Goal: Transaction & Acquisition: Purchase product/service

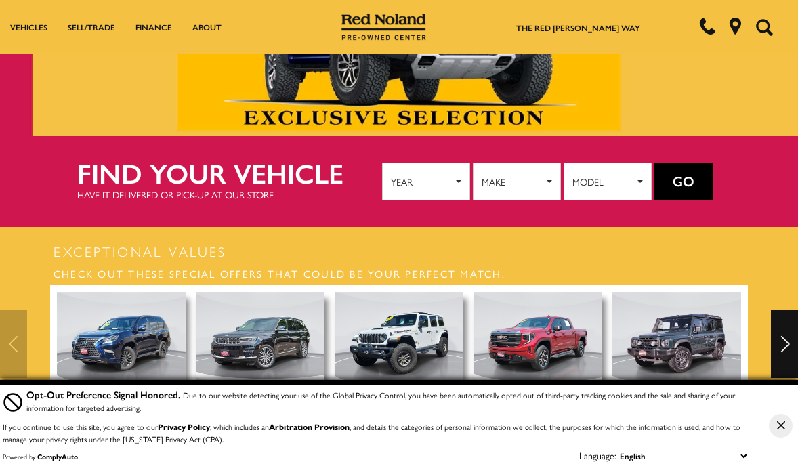
scroll to position [102, 0]
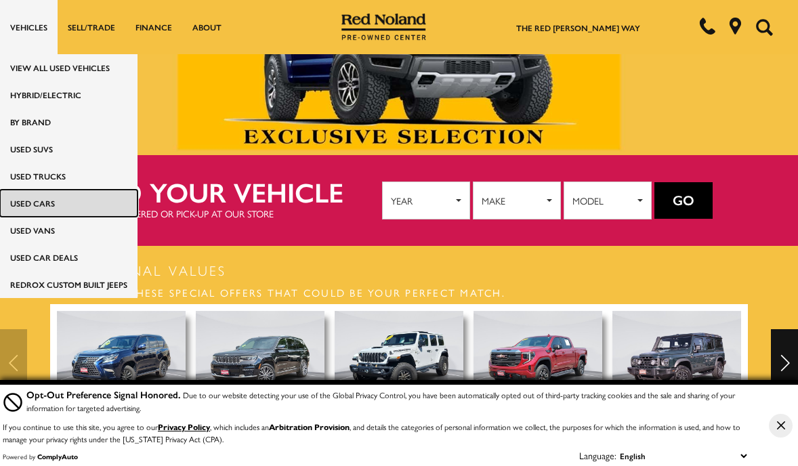
click at [41, 207] on link "Used Cars" at bounding box center [69, 203] width 138 height 27
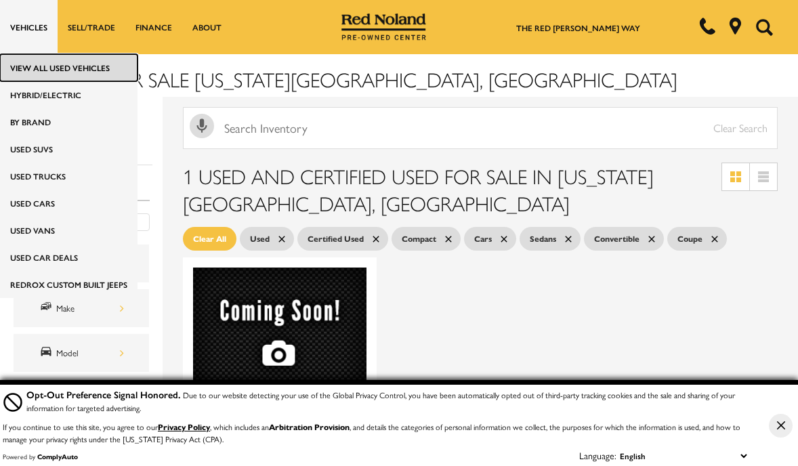
click at [41, 64] on link "View All Used Vehicles" at bounding box center [69, 67] width 138 height 27
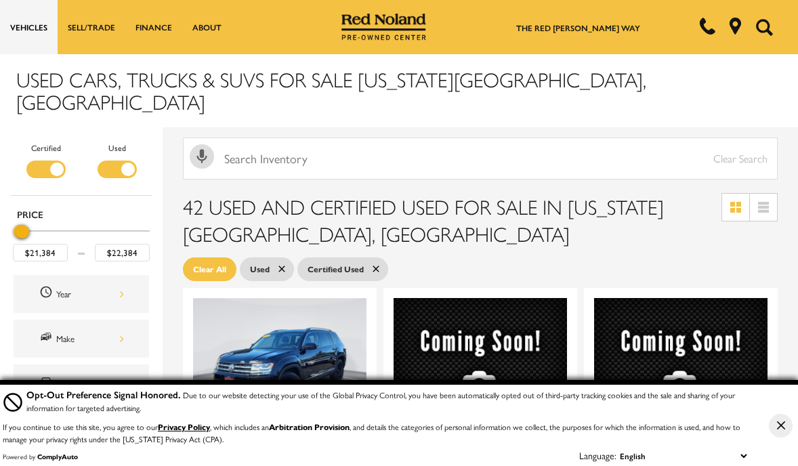
type input "$21,884"
drag, startPoint x: 141, startPoint y: 209, endPoint x: 15, endPoint y: 200, distance: 126.4
click at [15, 220] on div "Price" at bounding box center [81, 232] width 137 height 24
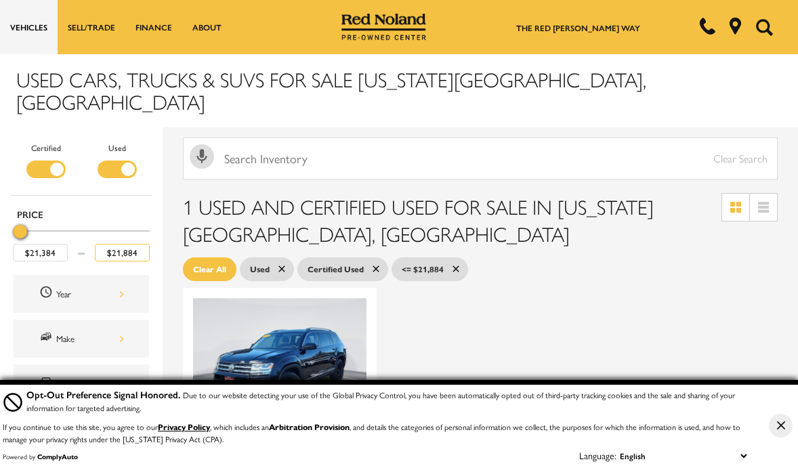
click at [118, 244] on input "$21,884" at bounding box center [122, 253] width 55 height 18
click at [40, 244] on input "$21,384" at bounding box center [40, 253] width 55 height 18
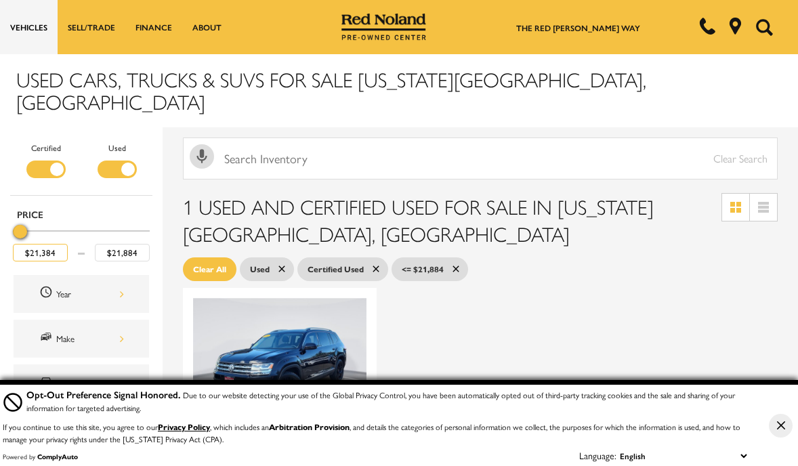
click at [40, 244] on input "$21,384" at bounding box center [40, 253] width 55 height 18
type input "$21,384"
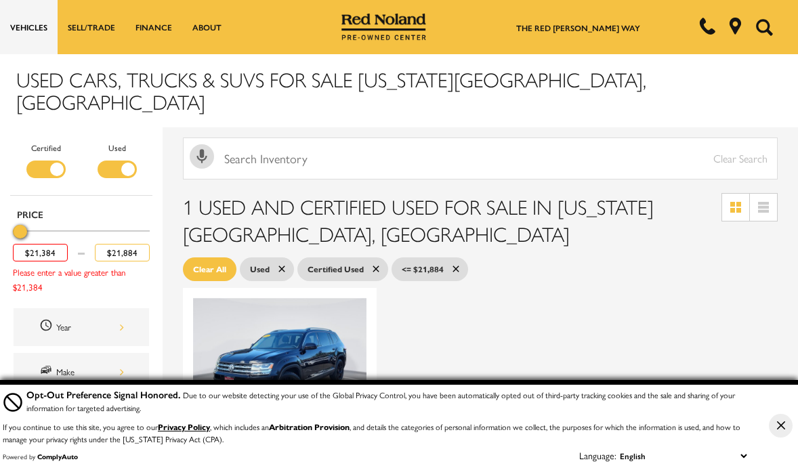
click at [116, 244] on input "$21,884" at bounding box center [122, 253] width 55 height 18
type input "1"
